Goal: Check status

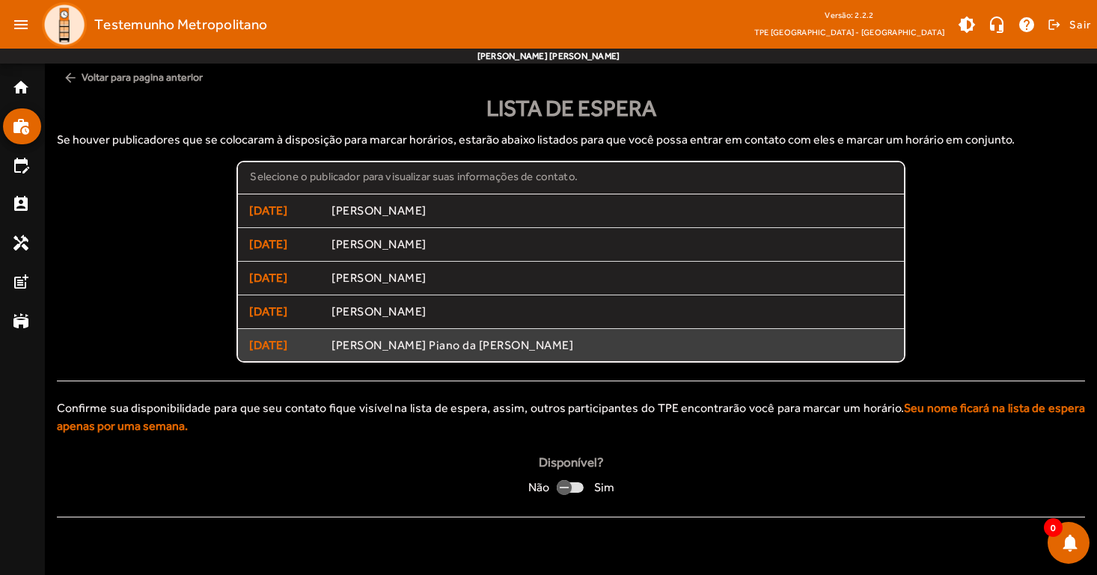
click at [441, 347] on span "[PERSON_NAME] Piano da [PERSON_NAME]" at bounding box center [611, 346] width 560 height 16
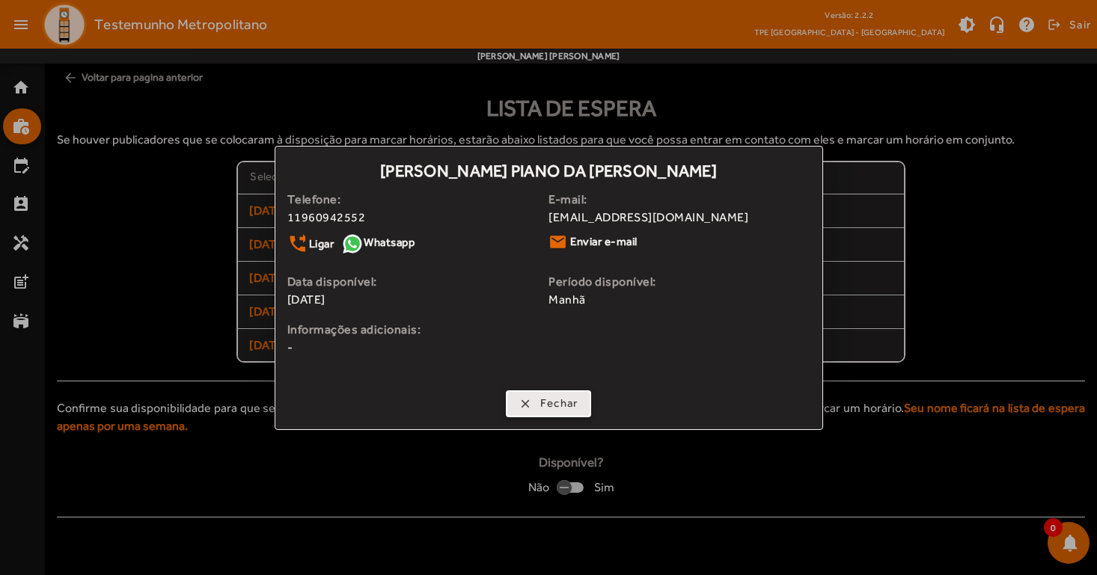
click at [533, 407] on span "button" at bounding box center [548, 404] width 83 height 36
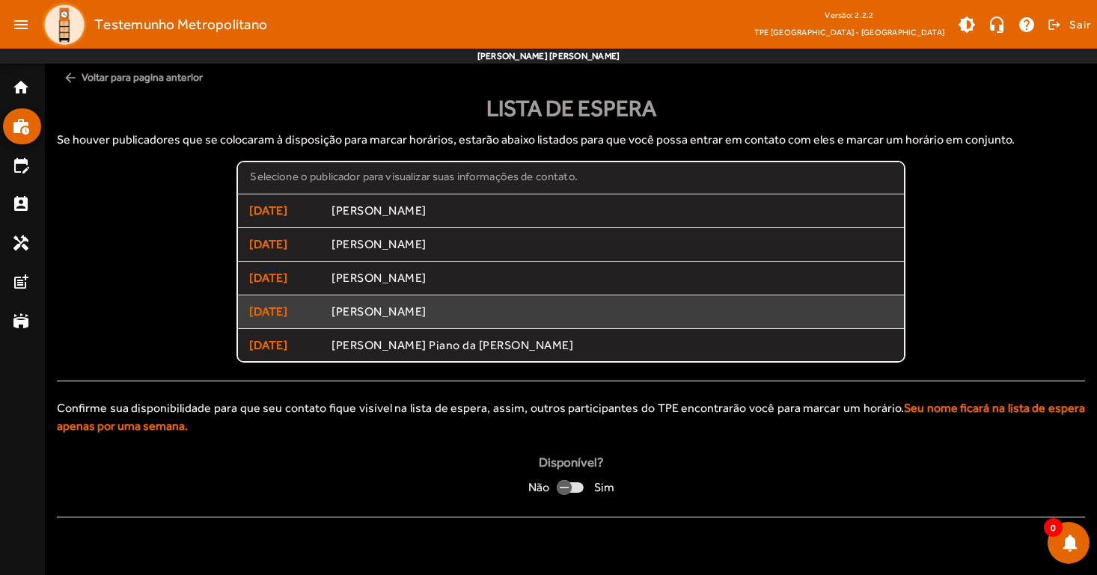
click at [418, 318] on span "[PERSON_NAME]" at bounding box center [611, 313] width 560 height 16
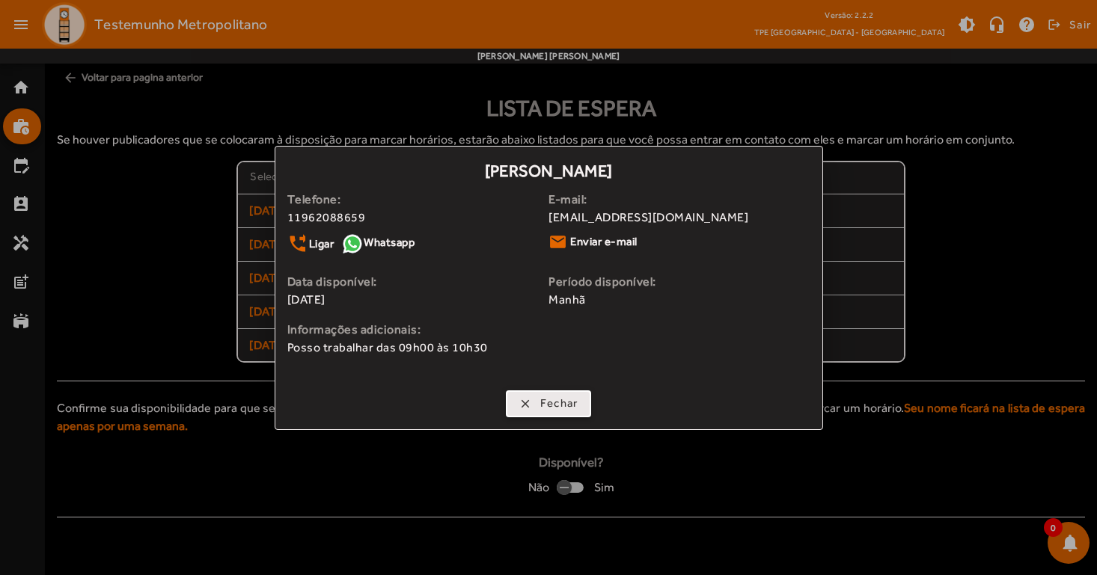
click at [544, 409] on span "Fechar" at bounding box center [559, 403] width 38 height 17
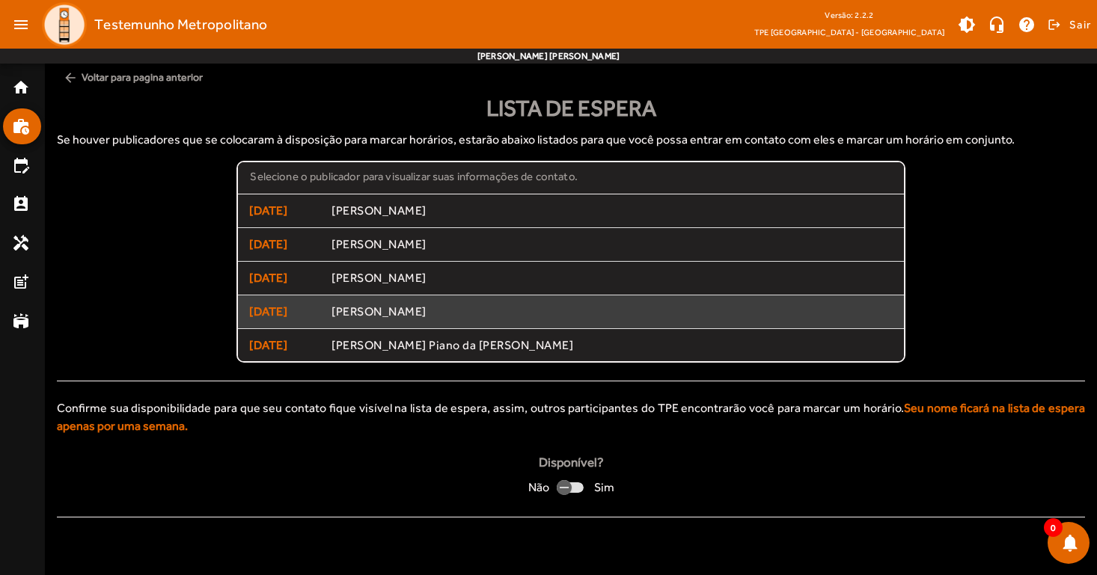
click at [456, 312] on span "[PERSON_NAME]" at bounding box center [611, 313] width 560 height 16
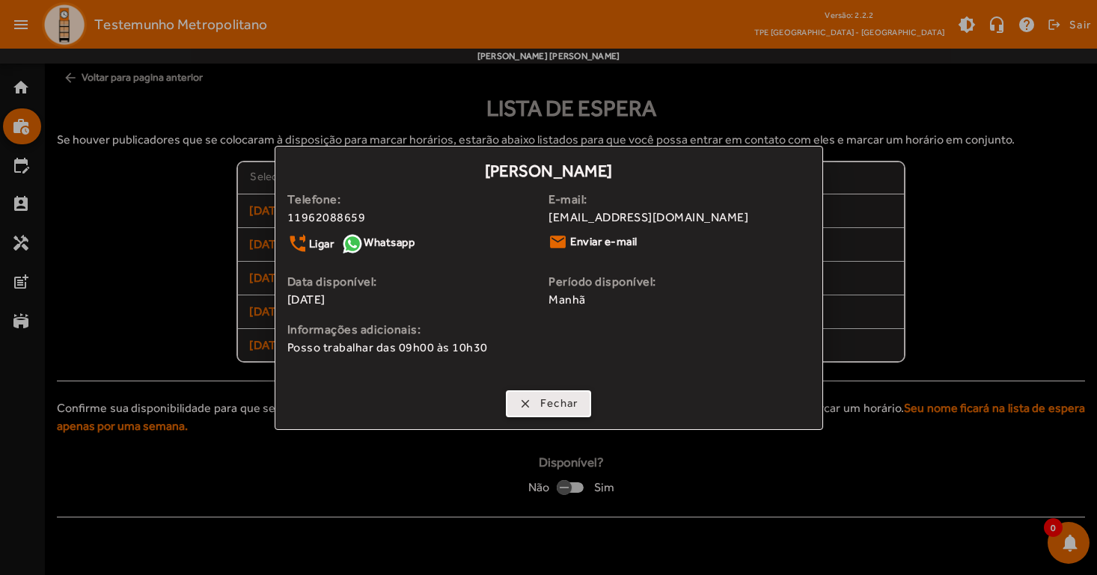
click at [537, 404] on span "button" at bounding box center [548, 404] width 83 height 36
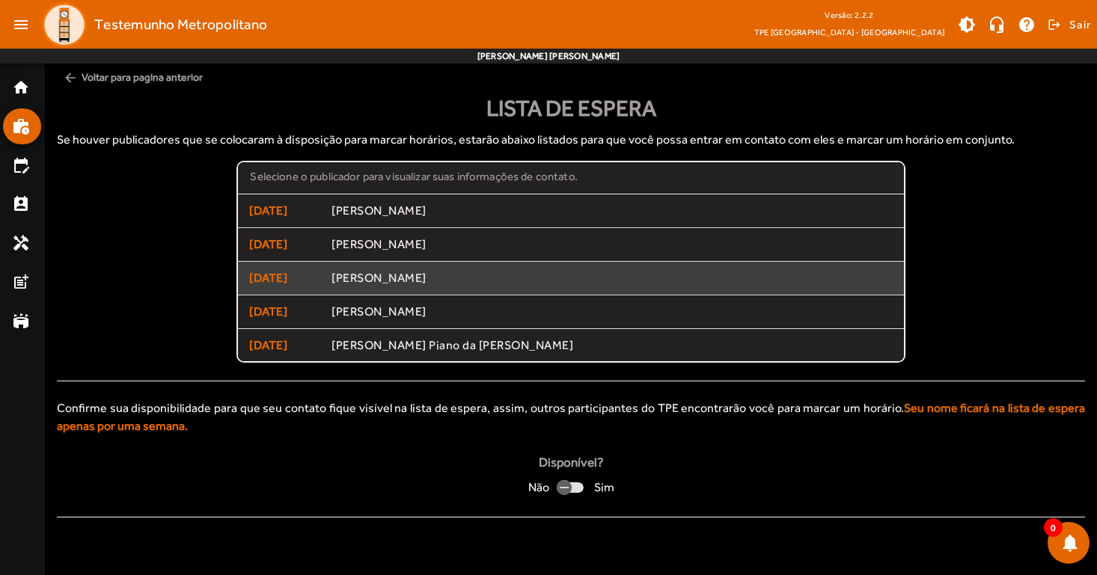
click at [456, 273] on span "[PERSON_NAME]" at bounding box center [611, 279] width 560 height 16
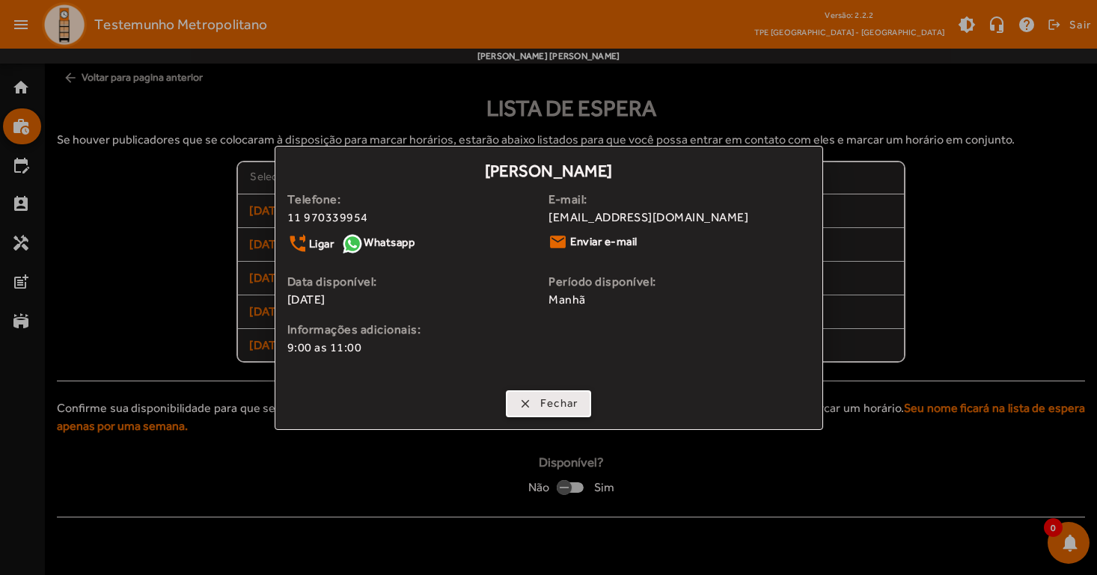
click at [554, 409] on span "Fechar" at bounding box center [559, 403] width 38 height 17
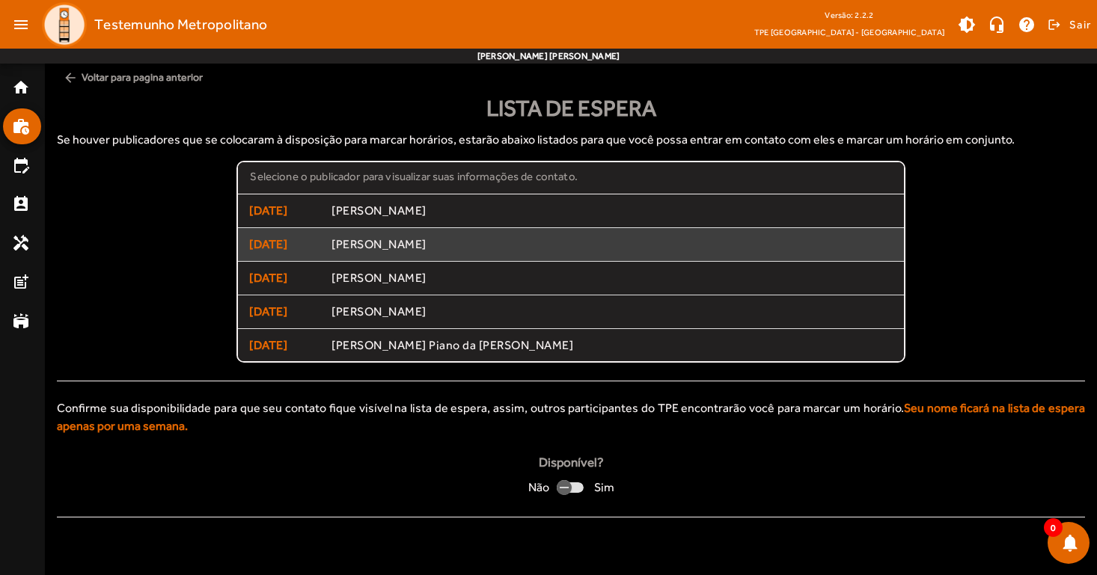
click at [526, 247] on span "[PERSON_NAME]" at bounding box center [611, 245] width 560 height 16
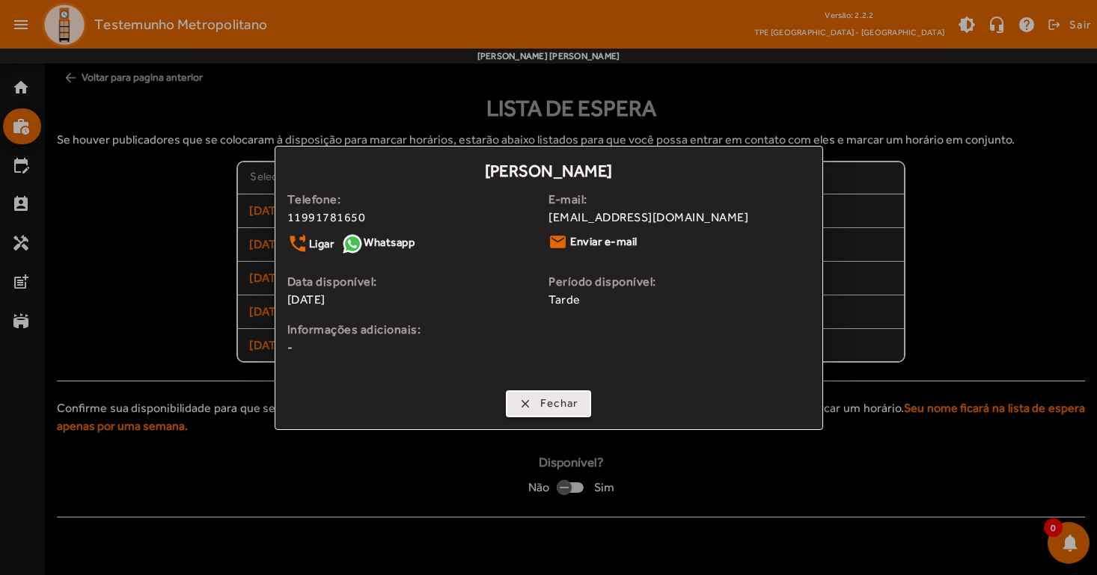
click at [551, 400] on span "Fechar" at bounding box center [559, 403] width 38 height 17
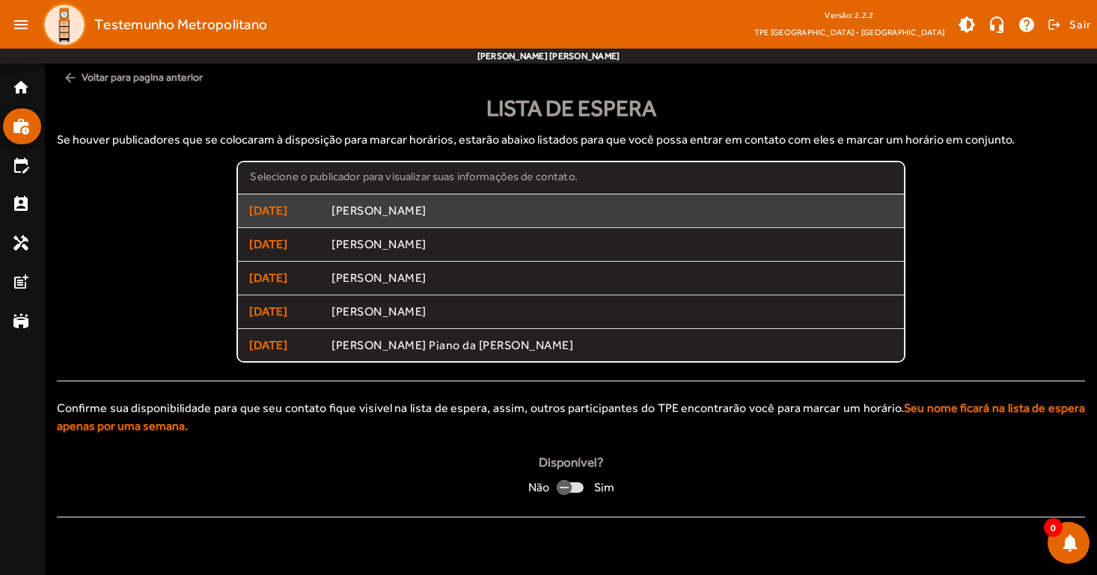
click at [396, 215] on span "[PERSON_NAME]" at bounding box center [611, 212] width 560 height 16
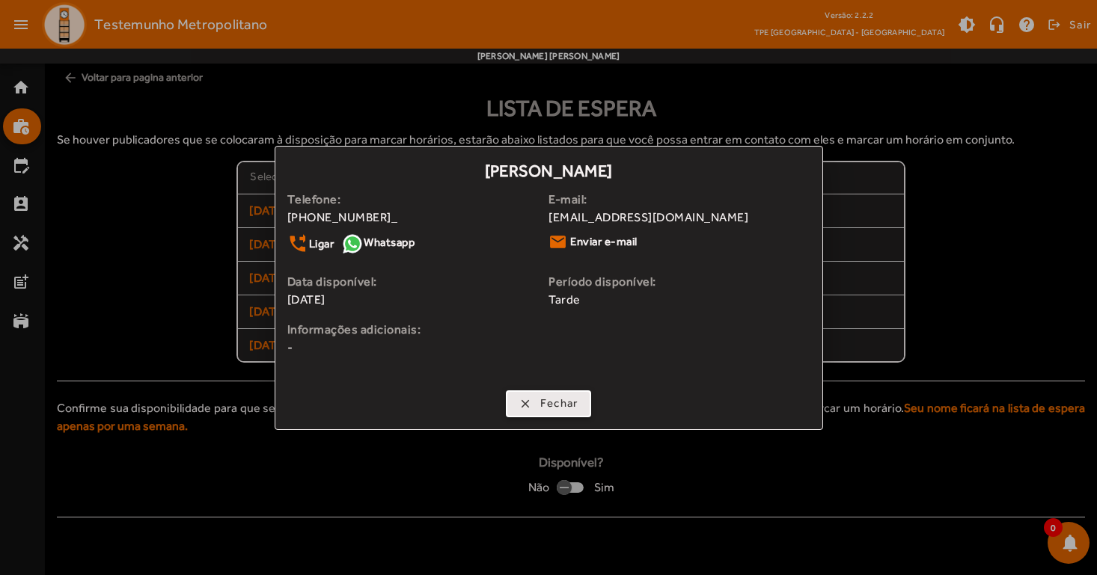
click at [547, 401] on span "Fechar" at bounding box center [559, 403] width 38 height 17
